Goal: Task Accomplishment & Management: Manage account settings

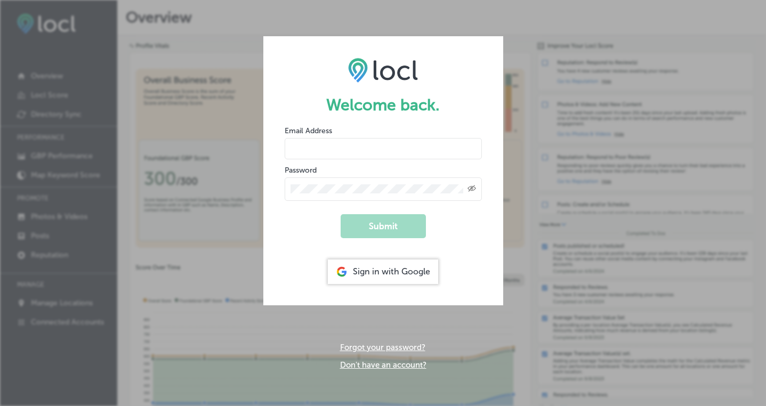
type input "[PERSON_NAME][EMAIL_ADDRESS][DOMAIN_NAME]"
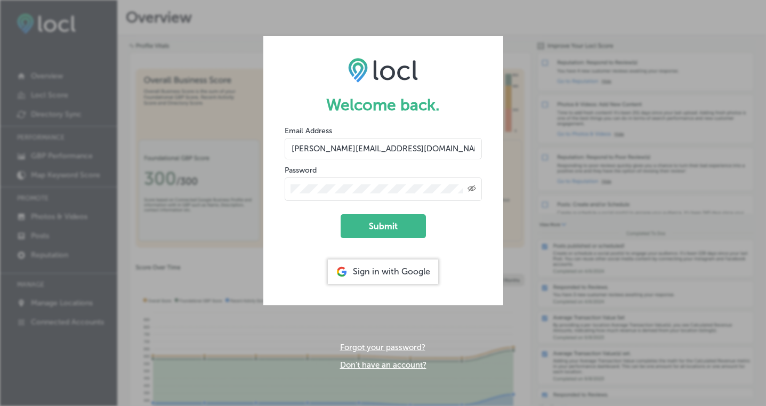
click at [377, 210] on form "Welcome back. Email Address stacey@puresweatstudios.com Password Created with S…" at bounding box center [383, 170] width 240 height 269
click at [381, 221] on button "Submit" at bounding box center [382, 226] width 85 height 24
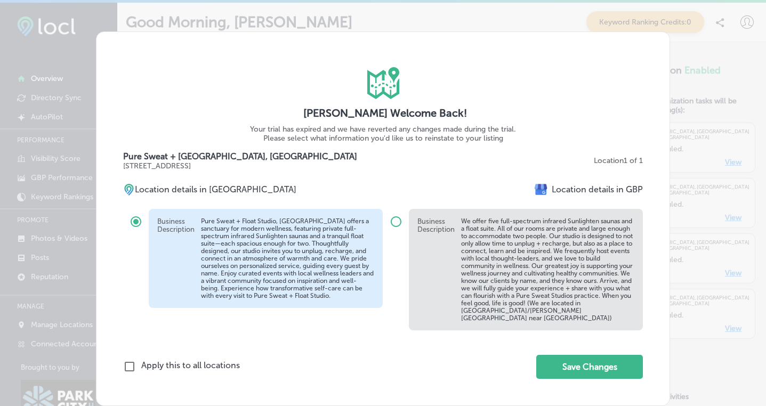
scroll to position [11, 0]
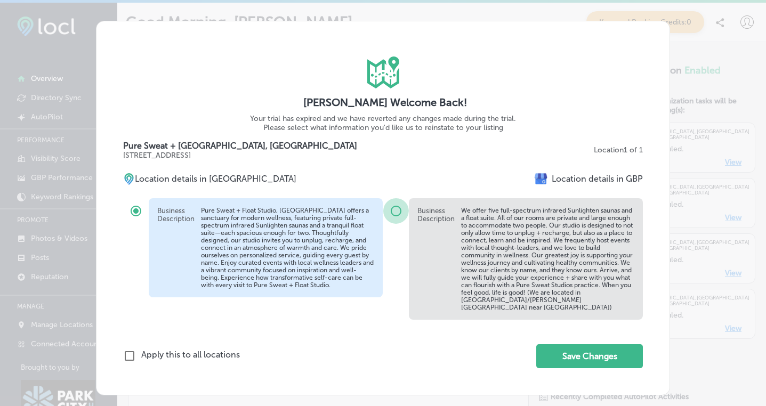
click at [398, 213] on input "radio" at bounding box center [396, 211] width 26 height 26
radio input "true"
radio input "false"
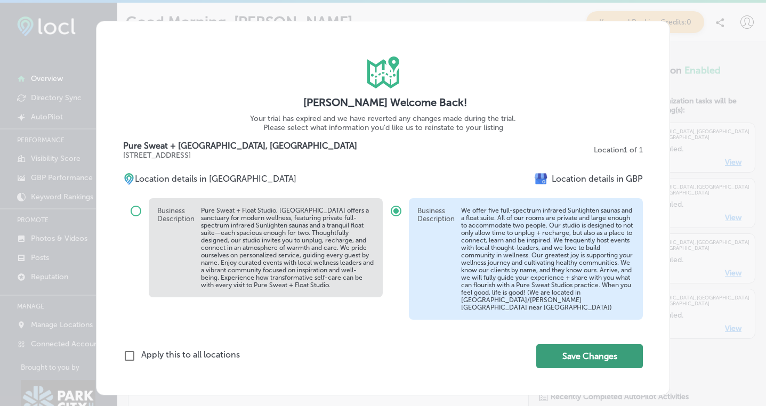
click at [562, 352] on button "Save Changes" at bounding box center [589, 356] width 107 height 24
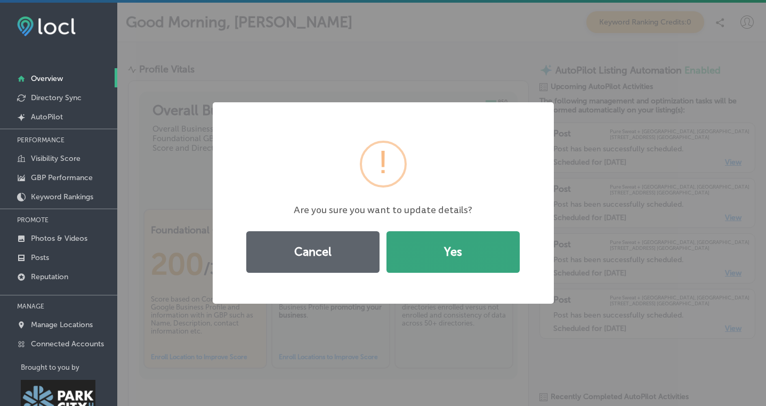
click at [430, 254] on button "Yes" at bounding box center [452, 252] width 133 height 42
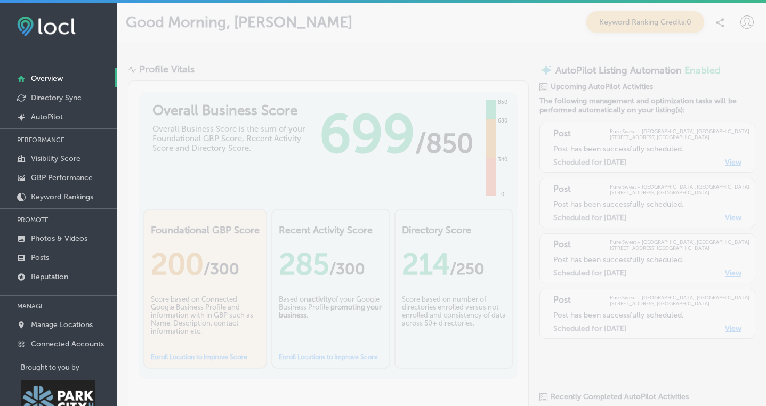
click at [46, 77] on p "Overview" at bounding box center [47, 78] width 32 height 9
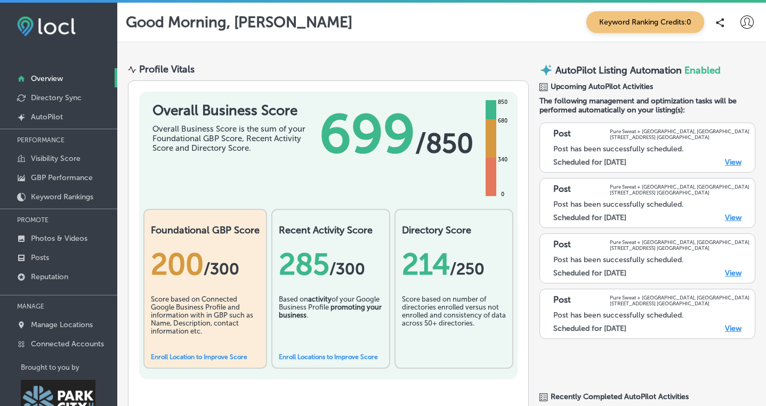
click at [732, 163] on link "View" at bounding box center [733, 162] width 17 height 9
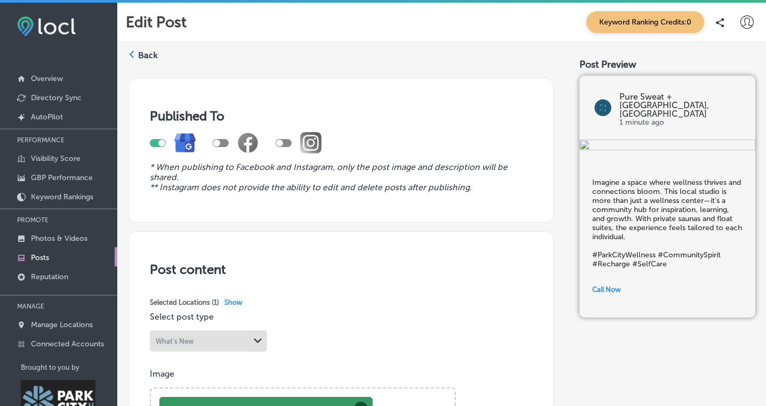
click at [744, 25] on icon at bounding box center [746, 21] width 13 height 13
click at [700, 121] on li "Log Out" at bounding box center [715, 114] width 74 height 25
